Goal: Transaction & Acquisition: Purchase product/service

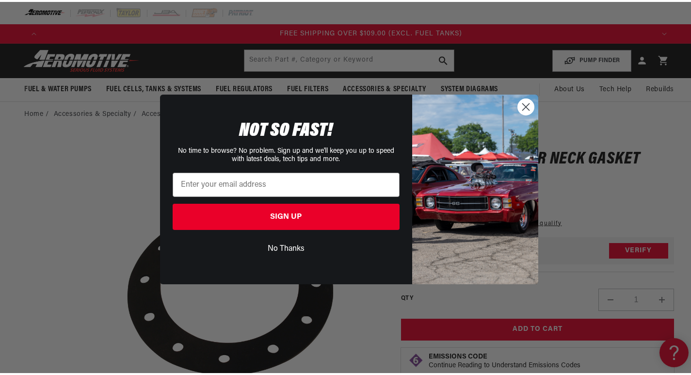
scroll to position [0, 1833]
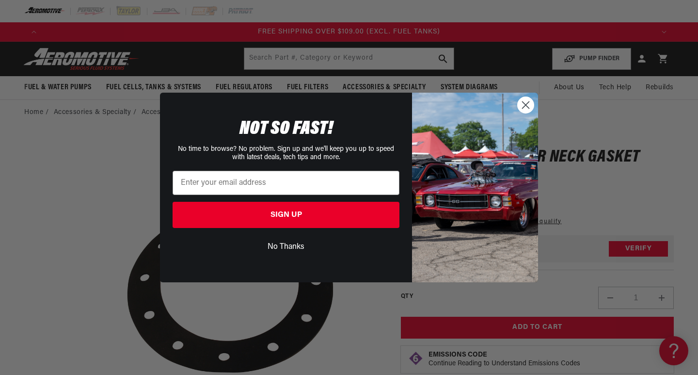
click at [529, 109] on circle "Close dialog" at bounding box center [526, 105] width 16 height 16
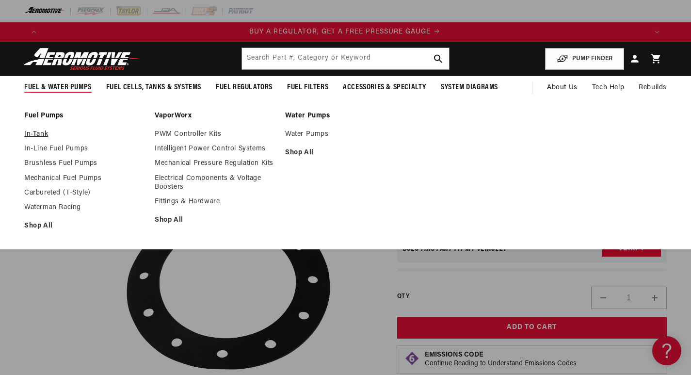
scroll to position [0, 0]
click at [37, 132] on link "In-Tank" at bounding box center [84, 134] width 121 height 9
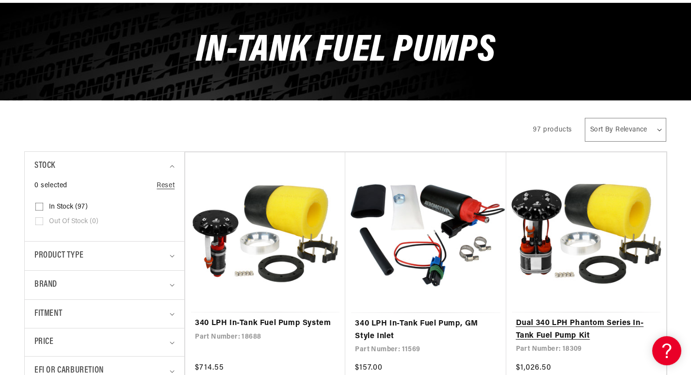
click at [536, 317] on link "Dual 340 LPH Phantom Series In-Tank Fuel Pump Kit" at bounding box center [586, 329] width 141 height 25
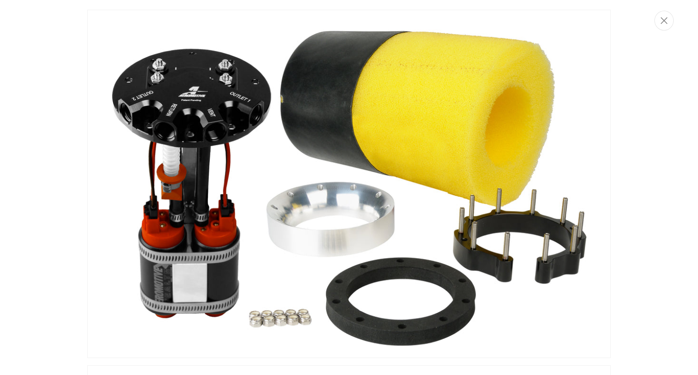
scroll to position [0, 1222]
